Goal: Task Accomplishment & Management: Use online tool/utility

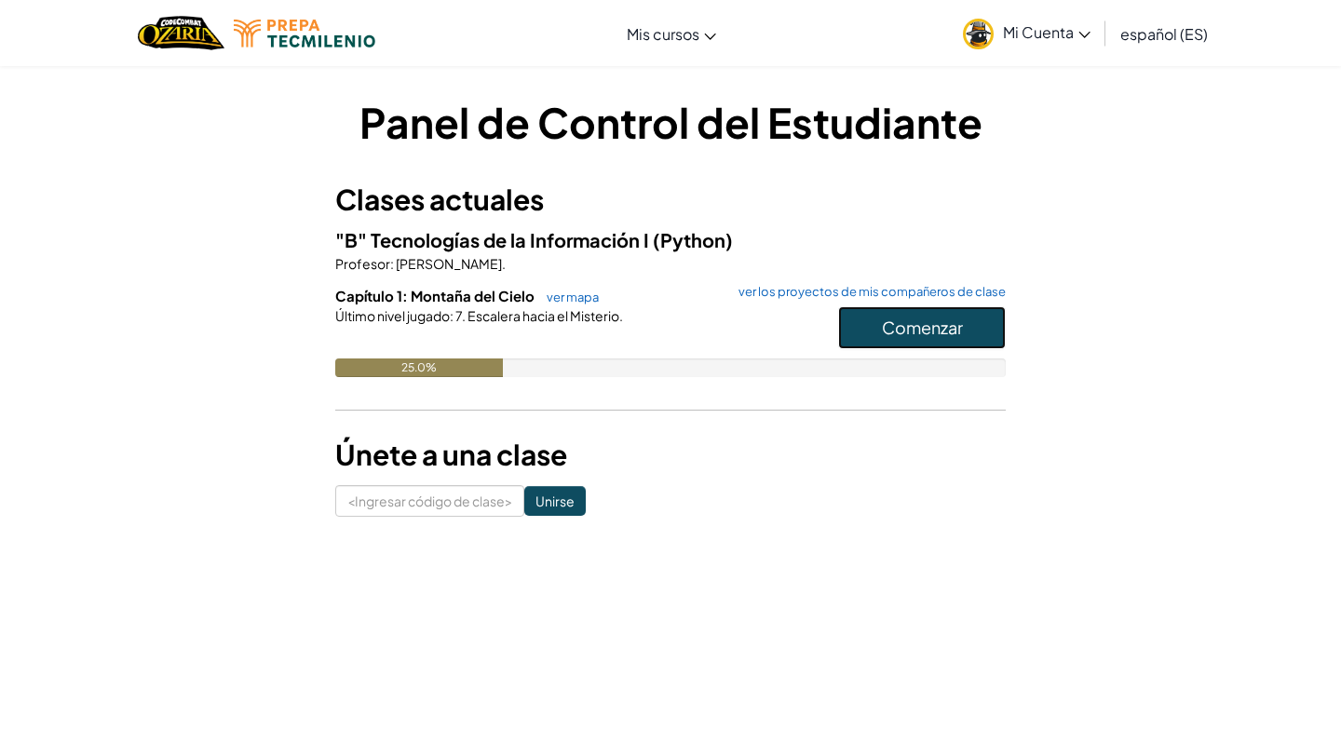
click at [928, 320] on font "Comenzar" at bounding box center [922, 327] width 81 height 21
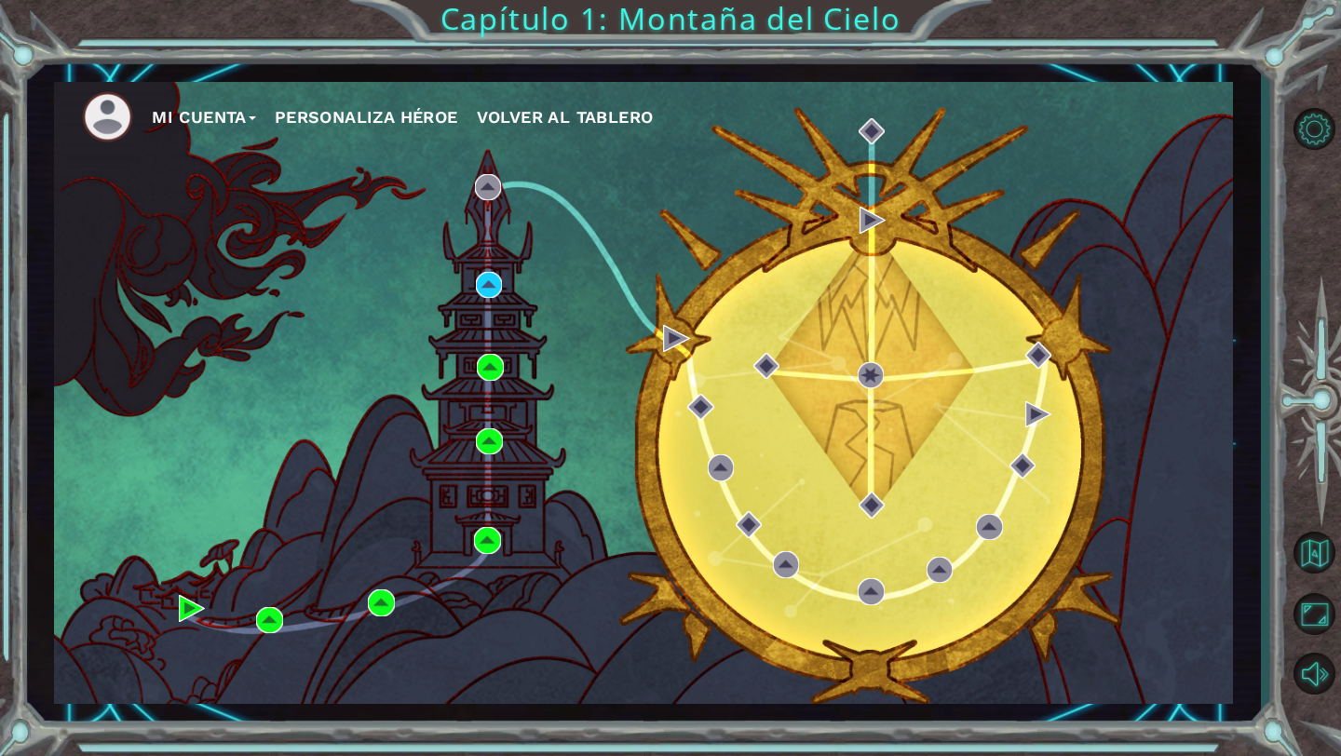
click at [394, 115] on font "Personaliza Héroe" at bounding box center [367, 117] width 184 height 20
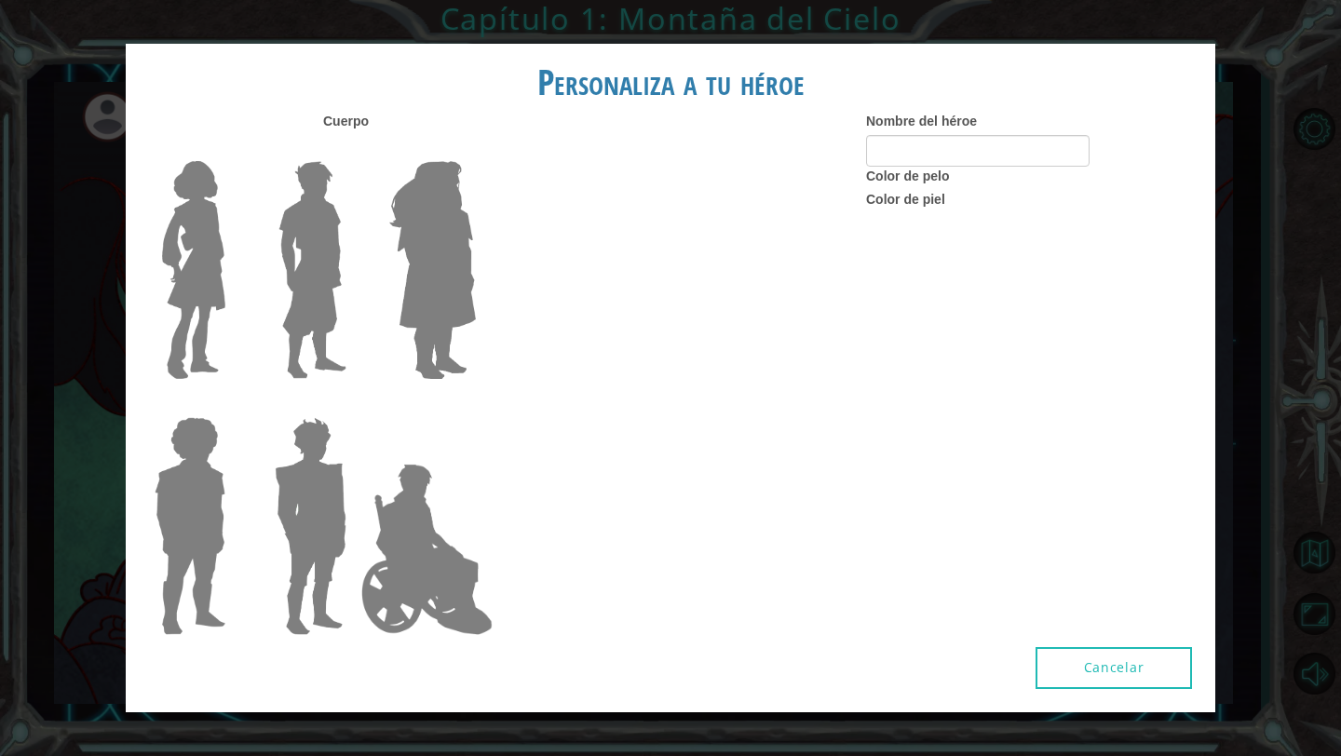
type input "ken"
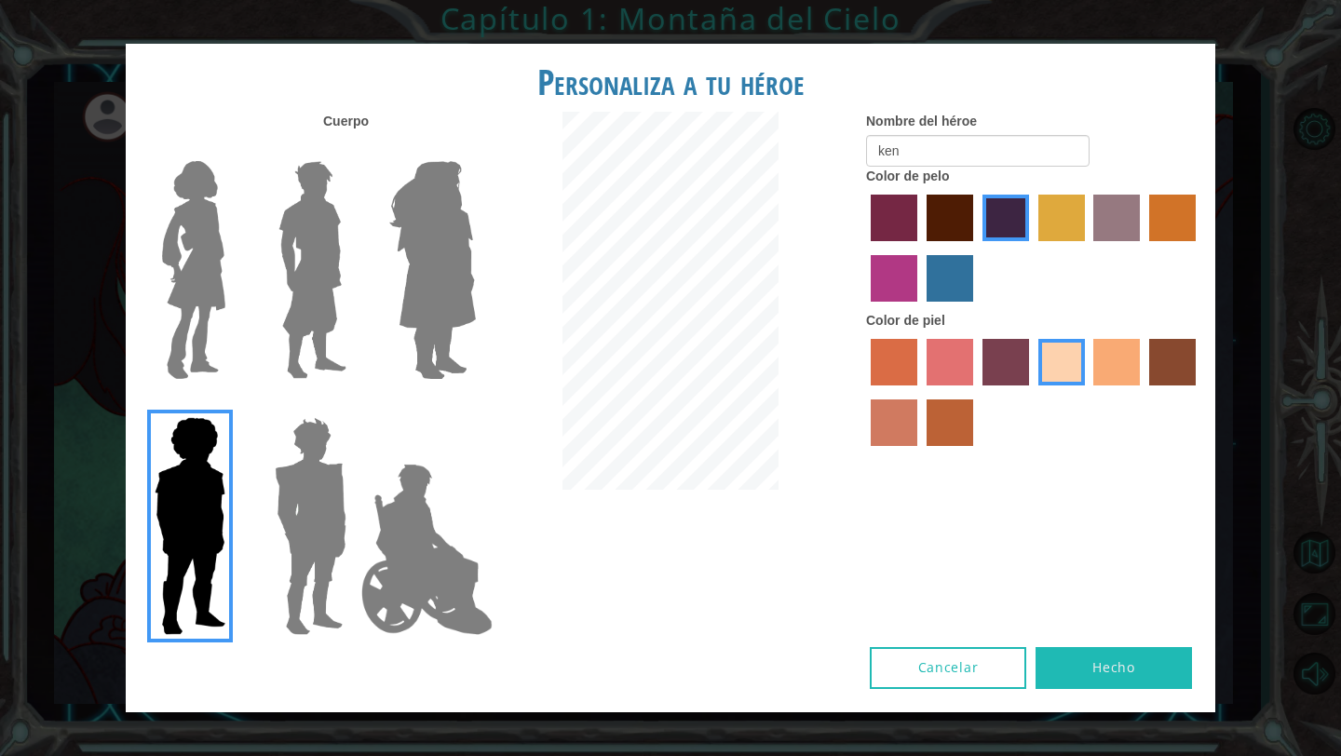
click at [310, 285] on img at bounding box center [312, 270] width 83 height 233
click at [354, 149] on input "El héroe Lars" at bounding box center [354, 149] width 0 height 0
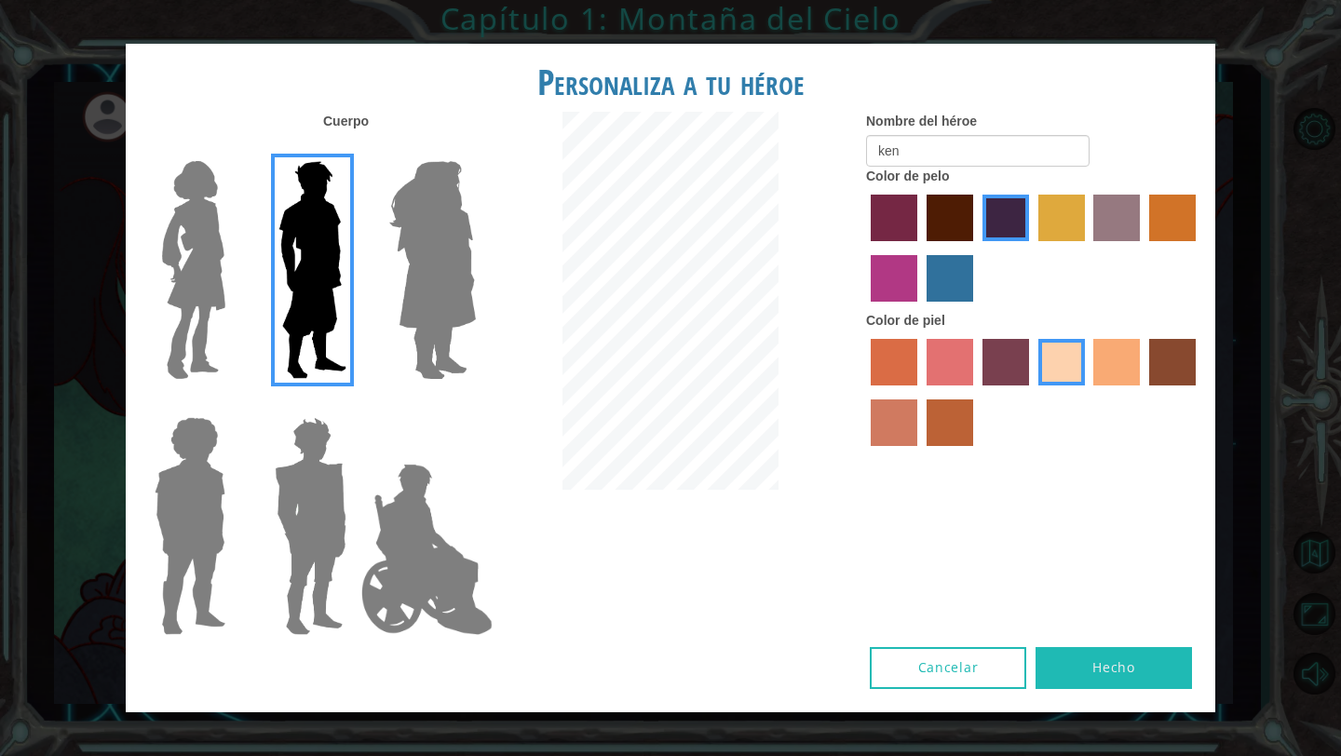
click at [318, 483] on img at bounding box center [310, 526] width 87 height 233
click at [354, 405] on input "Granate héroe" at bounding box center [354, 405] width 0 height 0
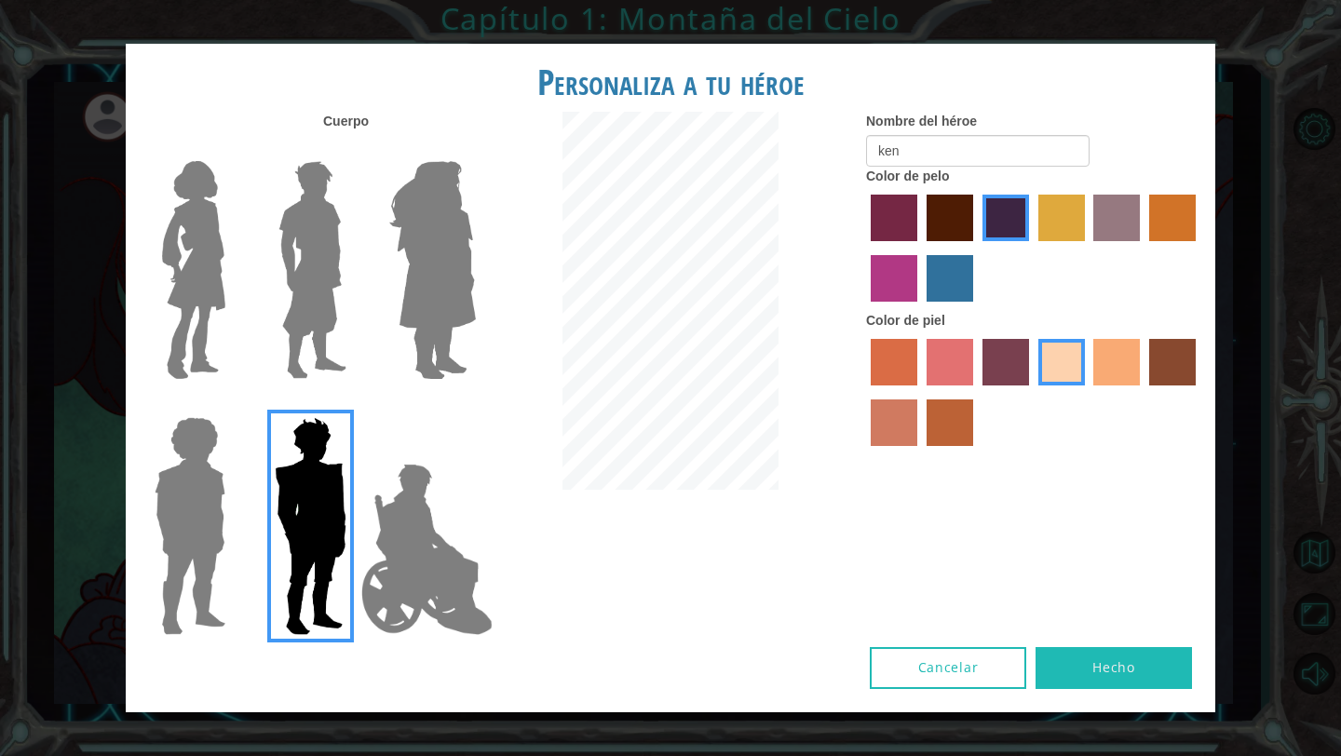
click at [292, 222] on img at bounding box center [312, 270] width 83 height 233
click at [354, 149] on input "El héroe Lars" at bounding box center [354, 149] width 0 height 0
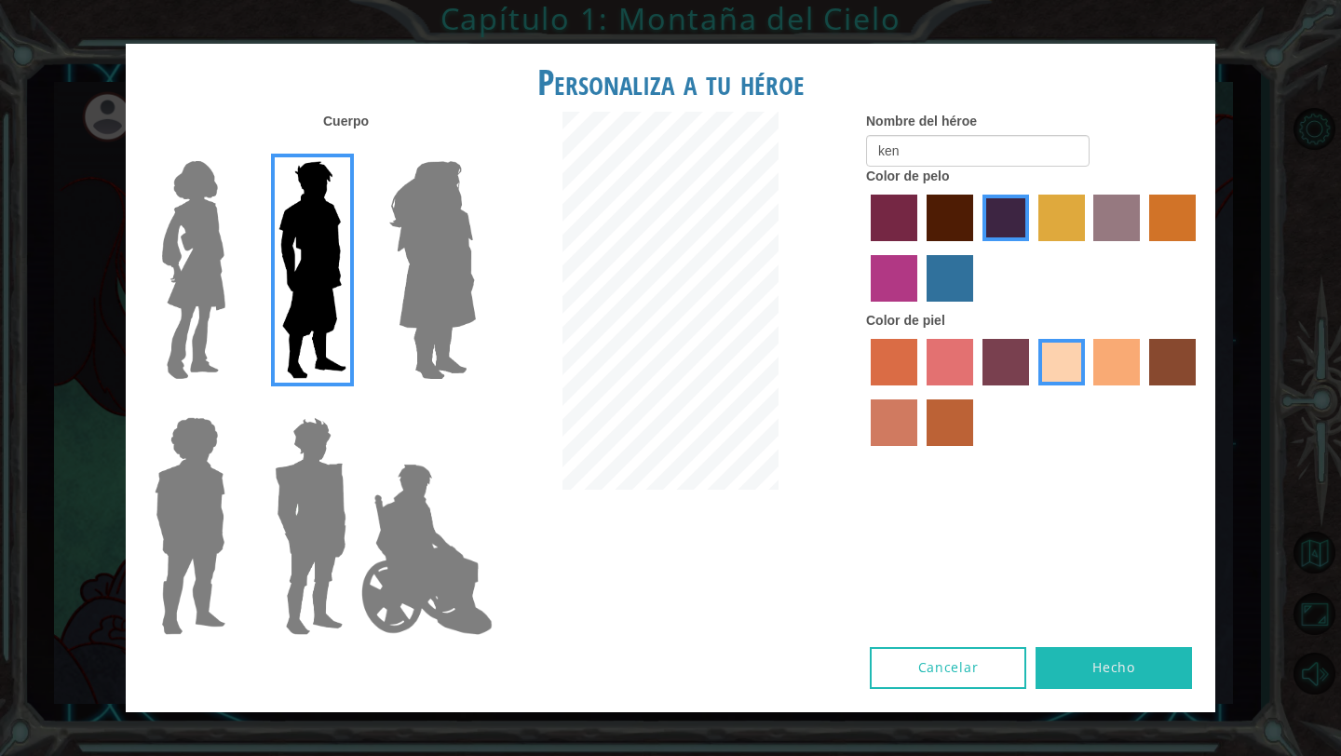
click at [954, 224] on label "color de pelo granate" at bounding box center [950, 218] width 47 height 47
click at [920, 248] on input "color de pelo granate" at bounding box center [920, 248] width 0 height 0
click at [903, 292] on label "color de cabello violeta rojo medio" at bounding box center [894, 278] width 47 height 47
click at [1199, 248] on input "color de cabello violeta rojo medio" at bounding box center [1199, 248] width 0 height 0
click at [963, 284] on label "color de cabello lachmara" at bounding box center [950, 278] width 47 height 47
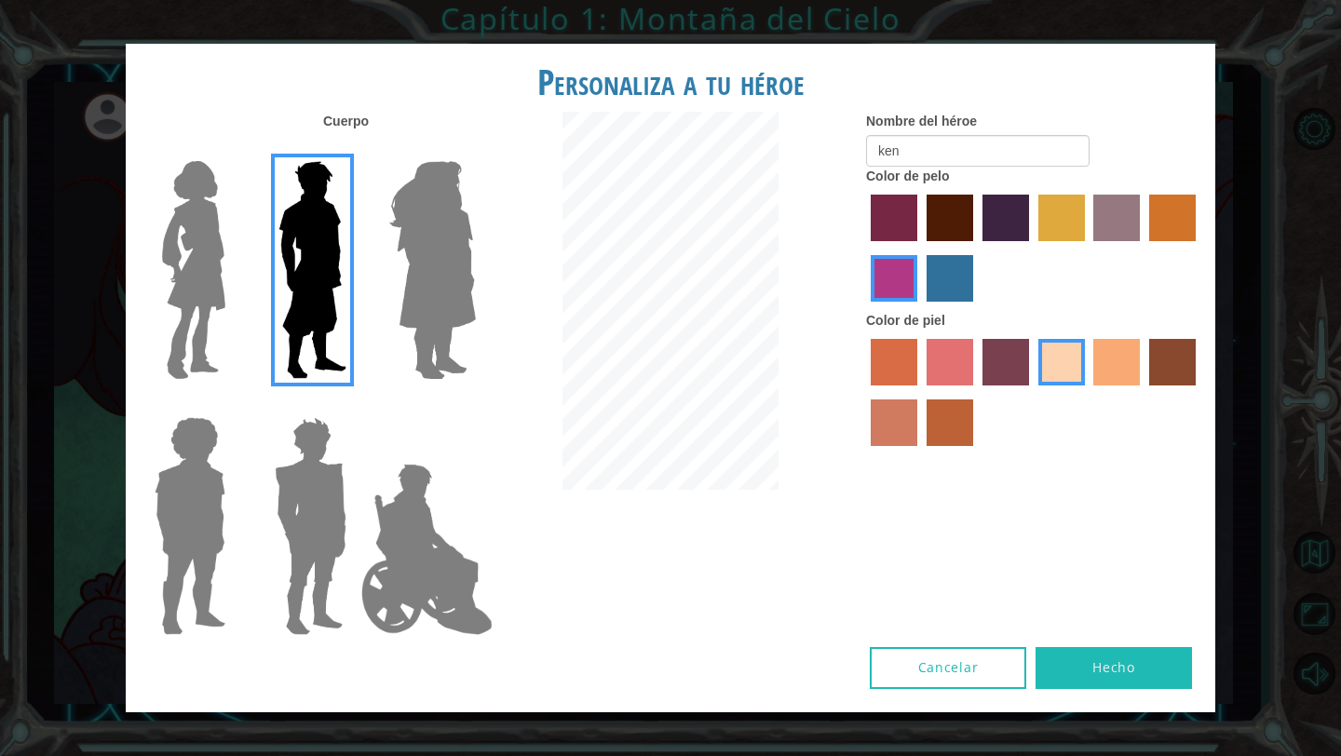
click at [920, 308] on input "color de cabello lachmara" at bounding box center [920, 308] width 0 height 0
click at [998, 375] on label "color de piel tosca" at bounding box center [1006, 362] width 47 height 47
click at [976, 392] on input "color de piel tosca" at bounding box center [976, 392] width 0 height 0
click at [915, 376] on label "color de piel sorbus" at bounding box center [894, 362] width 47 height 47
click at [864, 392] on input "color de piel sorbus" at bounding box center [864, 392] width 0 height 0
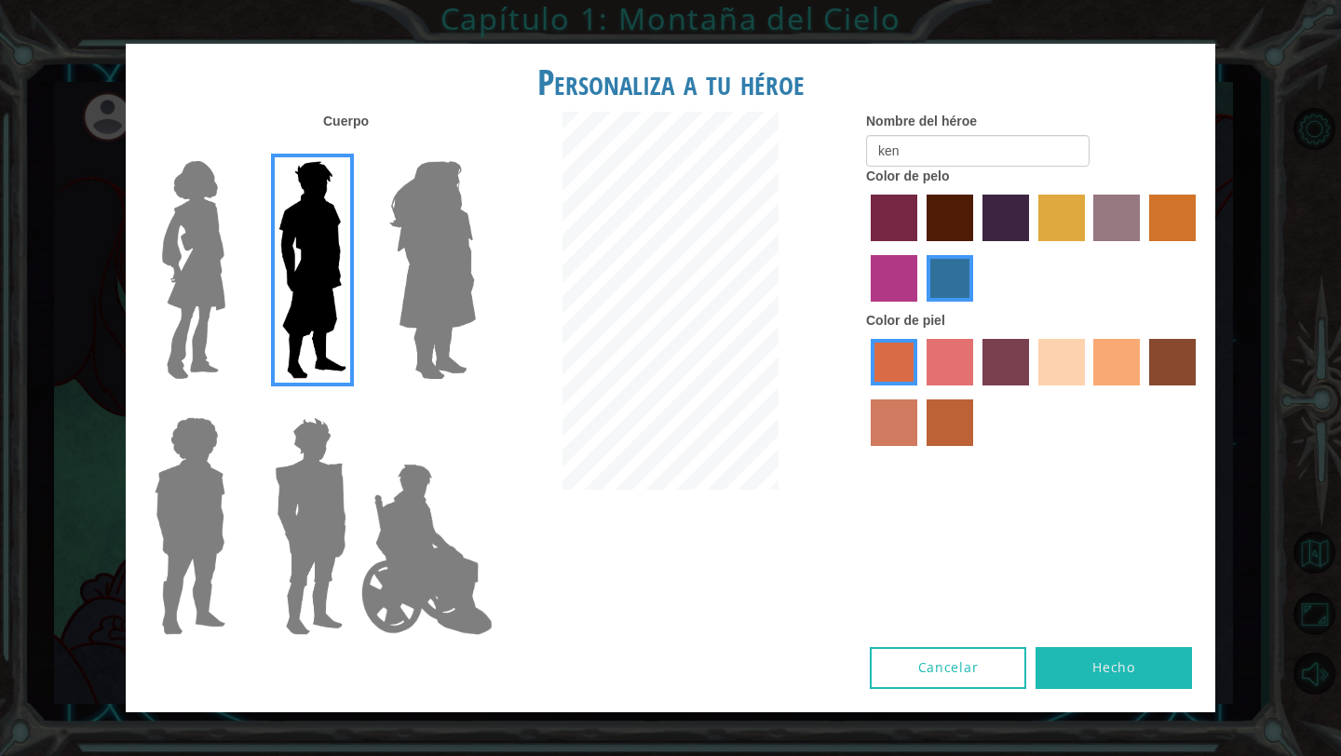
click at [1054, 353] on label "color de piel de playa de arena" at bounding box center [1062, 362] width 47 height 47
click at [1032, 392] on input "color de piel de playa de arena" at bounding box center [1032, 392] width 0 height 0
click at [1124, 663] on font "Hecho" at bounding box center [1114, 668] width 43 height 18
